Goal: Transaction & Acquisition: Purchase product/service

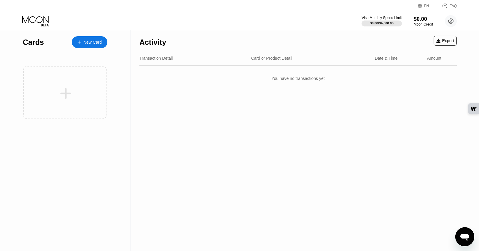
click at [93, 44] on div "New Card" at bounding box center [92, 42] width 18 height 5
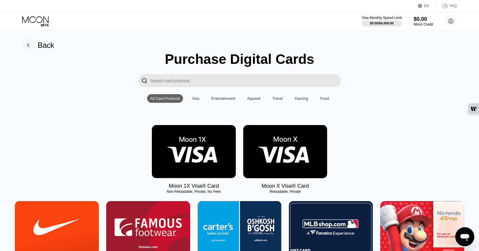
click at [289, 155] on img at bounding box center [285, 151] width 84 height 53
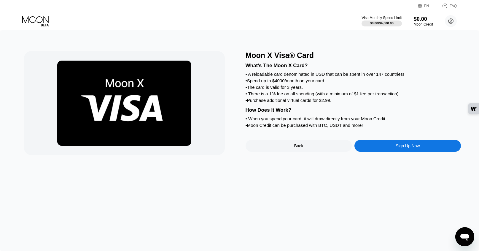
click at [408, 148] on div "Sign Up Now" at bounding box center [408, 145] width 24 height 5
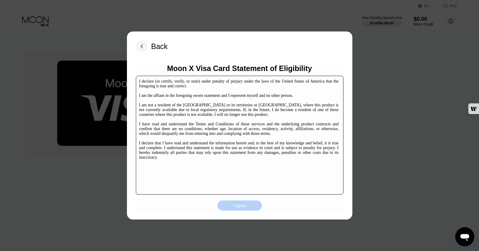
click at [242, 206] on div "I agree" at bounding box center [239, 205] width 13 height 5
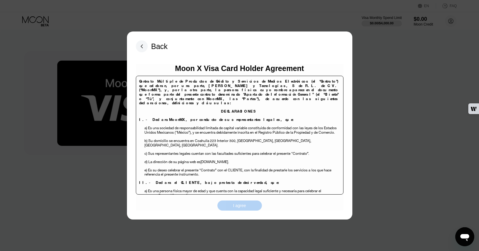
click at [243, 205] on div "I agree" at bounding box center [239, 205] width 13 height 5
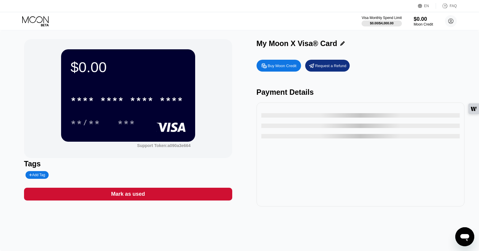
scroll to position [9, 0]
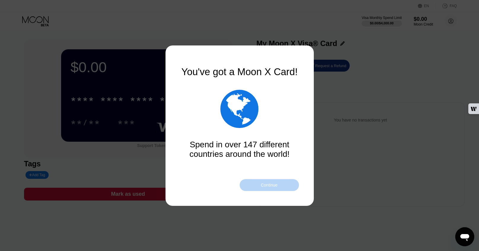
click at [279, 184] on div "Continue" at bounding box center [269, 185] width 59 height 12
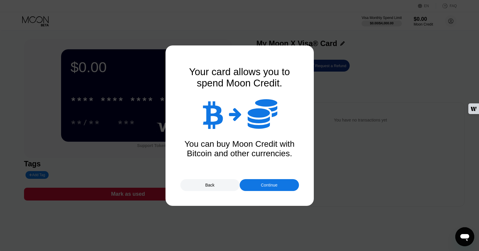
click at [279, 184] on div "Continue" at bounding box center [269, 185] width 59 height 12
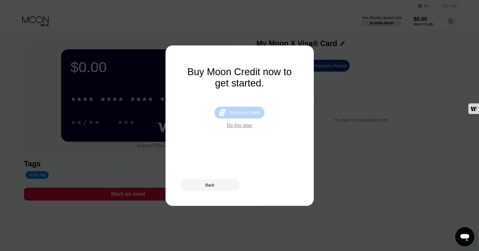
click at [248, 111] on div "Buy Moon Credit" at bounding box center [244, 112] width 31 height 5
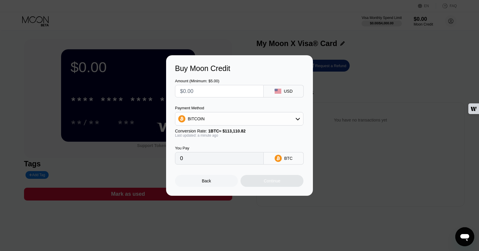
click at [212, 95] on input "text" at bounding box center [219, 91] width 79 height 12
type input "$5"
type input "0.00004421"
type input "$500"
type input "0.00442045"
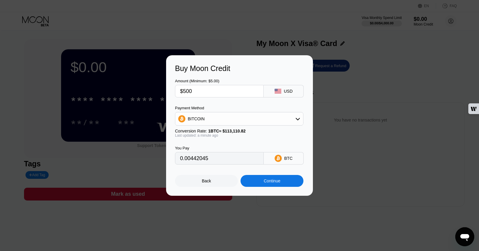
click at [262, 117] on div "BITCOIN" at bounding box center [239, 119] width 128 height 12
click at [260, 117] on div "BITCOIN" at bounding box center [239, 119] width 128 height 12
click at [185, 90] on input "$500" at bounding box center [219, 91] width 79 height 12
type input "$00"
type input "0"
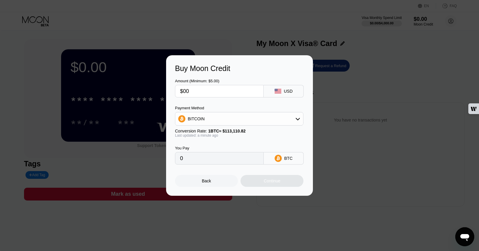
type input "$300"
type input "0.00265227"
type input "$300"
click at [277, 181] on div "Continue" at bounding box center [272, 180] width 17 height 5
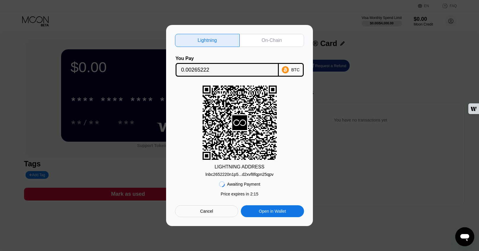
click at [275, 41] on div "On-Chain" at bounding box center [272, 40] width 20 height 6
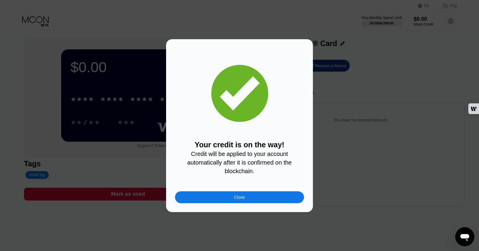
click at [253, 200] on div "Close" at bounding box center [239, 197] width 129 height 12
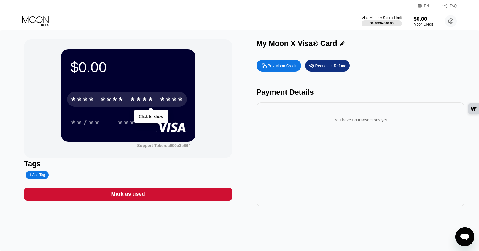
click at [140, 102] on div "* * * *" at bounding box center [142, 99] width 24 height 9
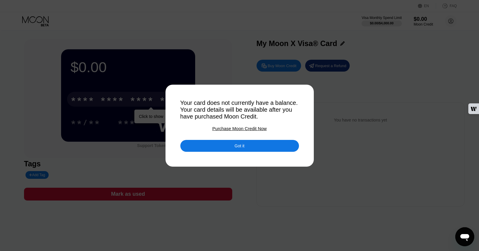
click at [254, 145] on div "Got it" at bounding box center [239, 146] width 119 height 12
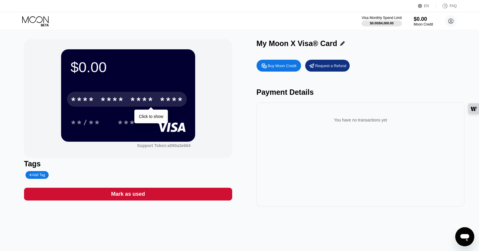
click at [236, 99] on div "$0.00 * * * * * * * * * * * * **** Click to show **/** *** Support Token: a090a…" at bounding box center [239, 122] width 431 height 167
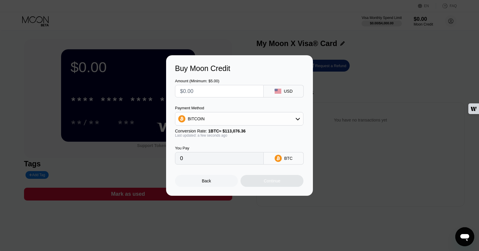
click at [366, 115] on div "Buy Moon Credit Amount (Minimum: $5.00) USD Payment Method BITCOIN Conversion R…" at bounding box center [239, 125] width 479 height 140
click at [214, 180] on div "Back" at bounding box center [206, 181] width 63 height 12
click at [206, 178] on div "Back" at bounding box center [206, 181] width 63 height 12
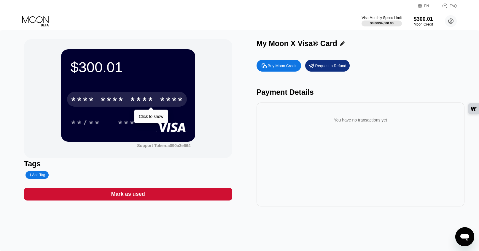
click at [137, 99] on div "* * * *" at bounding box center [142, 99] width 24 height 9
click at [154, 100] on div "* * * *" at bounding box center [142, 99] width 24 height 9
